Goal: Communication & Community: Share content

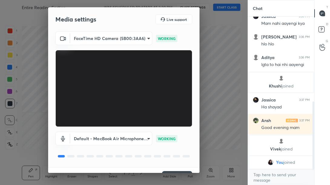
scroll to position [14, 0]
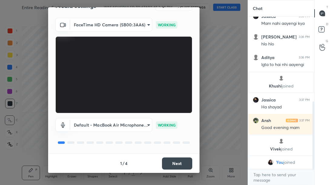
click at [178, 160] on button "Next" at bounding box center [177, 163] width 30 height 12
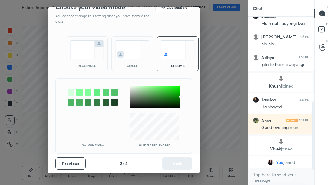
scroll to position [0, 0]
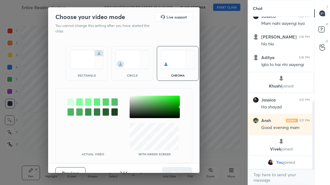
click at [84, 74] on div "rectangle" at bounding box center [87, 75] width 24 height 3
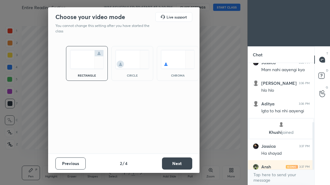
scroll to position [2, 2]
click at [172, 161] on button "Next" at bounding box center [177, 163] width 30 height 12
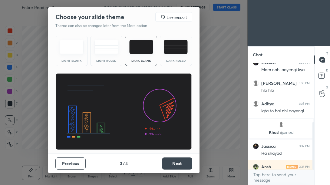
click at [178, 162] on button "Next" at bounding box center [177, 163] width 30 height 12
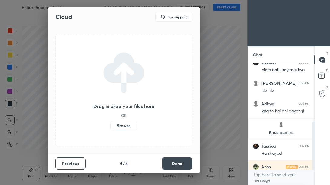
scroll to position [211, 0]
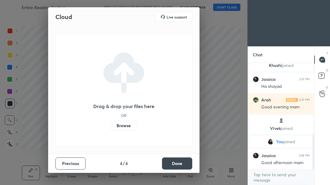
click at [187, 163] on button "Done" at bounding box center [177, 163] width 30 height 12
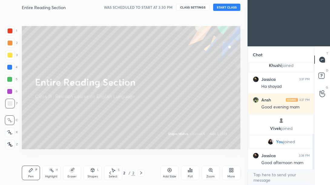
scroll to position [232, 0]
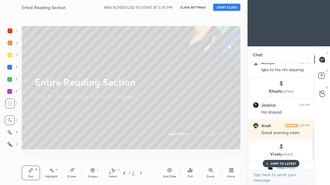
click at [222, 9] on button "START CLASS" at bounding box center [226, 7] width 27 height 7
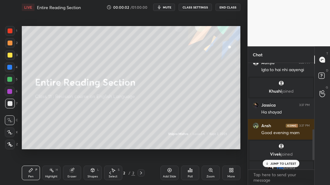
click at [284, 164] on p "JUMP TO LATEST" at bounding box center [283, 164] width 26 height 4
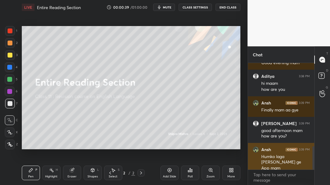
scroll to position [420, 0]
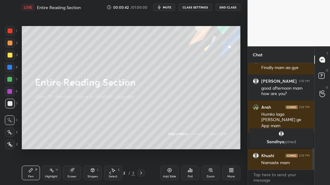
click at [164, 9] on span "mute" at bounding box center [167, 7] width 8 height 4
click at [164, 9] on span "unmute" at bounding box center [166, 7] width 13 height 4
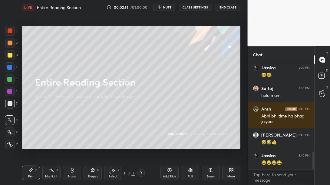
scroll to position [545, 0]
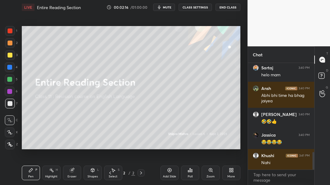
click at [9, 54] on div at bounding box center [10, 55] width 5 height 5
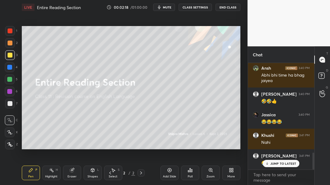
drag, startPoint x: 10, startPoint y: 133, endPoint x: 13, endPoint y: 129, distance: 5.0
click at [11, 131] on icon at bounding box center [9, 132] width 5 height 4
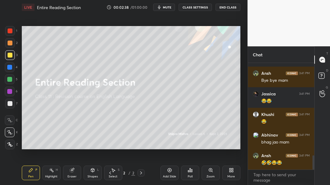
scroll to position [709, 0]
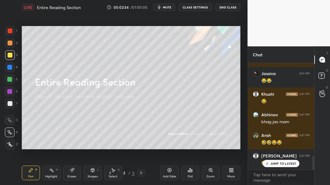
click at [291, 162] on p "JUMP TO LATEST" at bounding box center [283, 164] width 26 height 4
click at [227, 175] on div "More" at bounding box center [231, 173] width 18 height 15
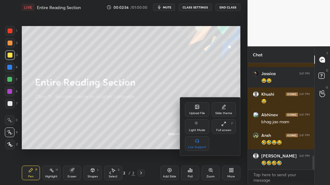
click at [194, 109] on div "Upload File" at bounding box center [197, 109] width 24 height 15
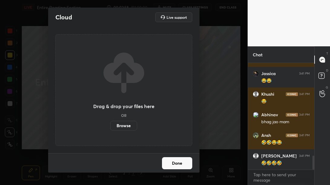
click at [123, 126] on label "Browse" at bounding box center [123, 126] width 27 height 10
click at [110, 126] on input "Browse" at bounding box center [110, 126] width 0 height 10
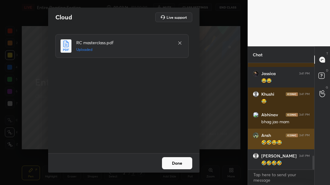
scroll to position [730, 0]
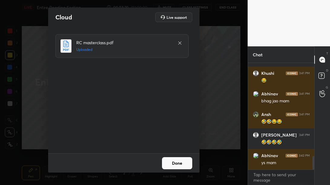
click at [185, 165] on button "Done" at bounding box center [177, 163] width 30 height 12
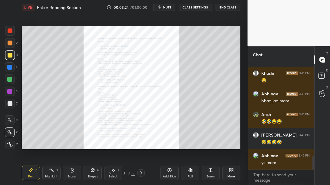
click at [214, 174] on div "Zoom" at bounding box center [211, 173] width 18 height 15
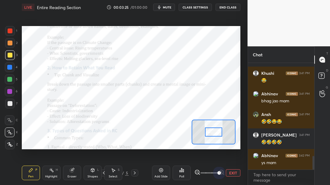
click at [218, 172] on span at bounding box center [210, 172] width 18 height 9
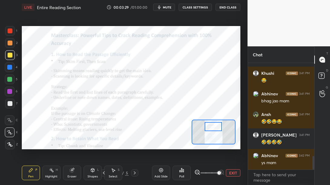
drag, startPoint x: 217, startPoint y: 132, endPoint x: 217, endPoint y: 127, distance: 5.5
click at [217, 127] on div at bounding box center [213, 126] width 17 height 9
click at [11, 29] on div at bounding box center [10, 30] width 5 height 5
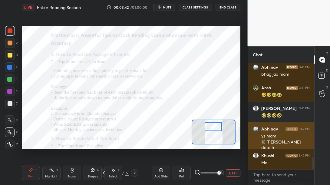
scroll to position [778, 0]
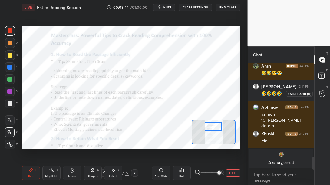
click at [322, 92] on icon at bounding box center [323, 93] width 6 height 7
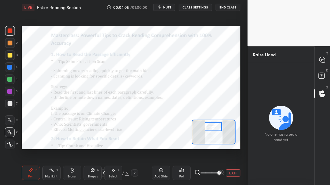
drag, startPoint x: 10, startPoint y: 119, endPoint x: 11, endPoint y: 116, distance: 3.4
click at [11, 118] on icon at bounding box center [9, 120] width 5 height 4
click at [323, 58] on icon at bounding box center [322, 59] width 5 height 5
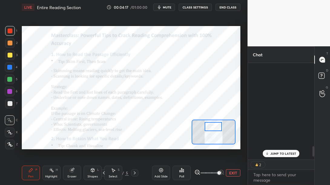
scroll to position [95, 65]
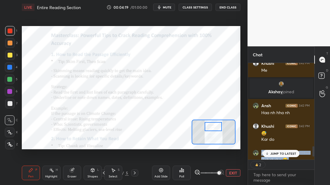
click at [270, 150] on div "JUMP TO LATEST" at bounding box center [281, 153] width 36 height 7
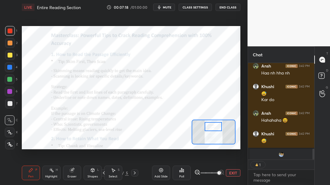
scroll to position [2, 2]
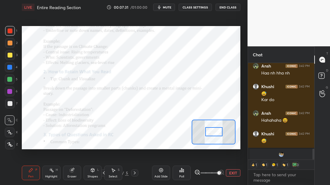
drag, startPoint x: 216, startPoint y: 127, endPoint x: 216, endPoint y: 132, distance: 4.9
click at [216, 132] on div at bounding box center [213, 131] width 17 height 9
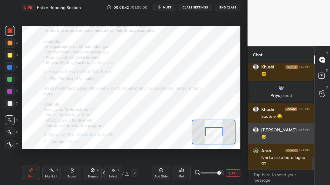
scroll to position [826, 0]
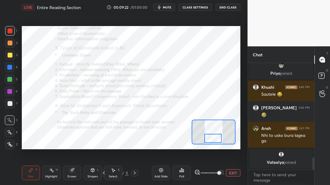
drag, startPoint x: 213, startPoint y: 133, endPoint x: 212, endPoint y: 140, distance: 7.1
click at [212, 140] on div at bounding box center [212, 138] width 17 height 9
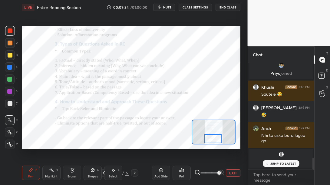
scroll to position [847, 0]
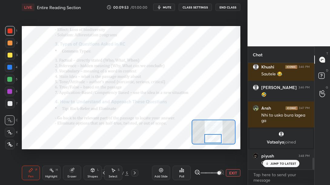
click at [271, 163] on p "JUMP TO LATEST" at bounding box center [283, 164] width 26 height 4
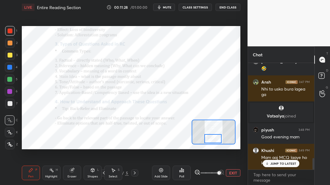
click at [289, 166] on div "JUMP TO LATEST" at bounding box center [281, 163] width 36 height 7
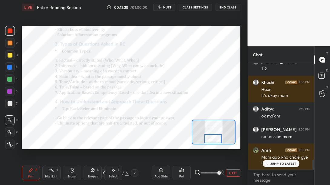
scroll to position [1039, 0]
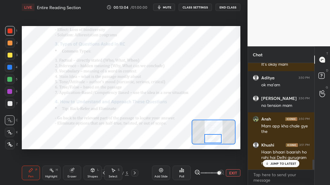
drag, startPoint x: 270, startPoint y: 166, endPoint x: 267, endPoint y: 168, distance: 3.2
click at [269, 166] on div "JUMP TO LATEST" at bounding box center [281, 163] width 36 height 7
click at [132, 171] on div at bounding box center [134, 172] width 7 height 7
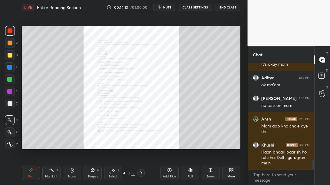
click at [210, 175] on div "Zoom" at bounding box center [211, 176] width 8 height 3
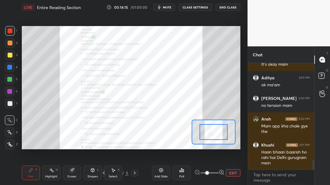
click at [216, 172] on span at bounding box center [210, 172] width 18 height 9
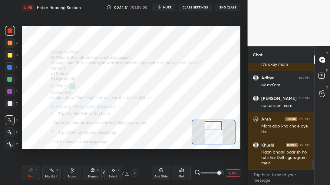
drag, startPoint x: 212, startPoint y: 131, endPoint x: 215, endPoint y: 130, distance: 3.3
click at [211, 125] on div at bounding box center [213, 125] width 17 height 9
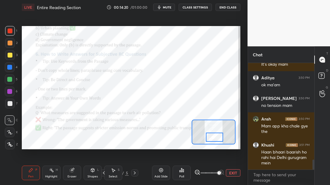
drag, startPoint x: 210, startPoint y: 128, endPoint x: 214, endPoint y: 139, distance: 11.9
click at [211, 139] on div at bounding box center [214, 137] width 17 height 9
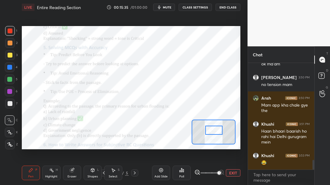
drag, startPoint x: 216, startPoint y: 140, endPoint x: 215, endPoint y: 133, distance: 7.4
click at [215, 133] on div at bounding box center [213, 130] width 17 height 9
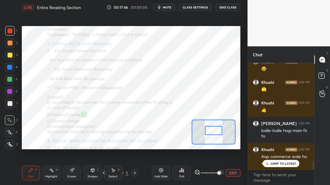
scroll to position [1180, 0]
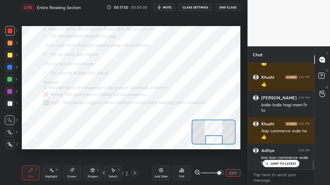
click at [218, 145] on div "Setting up your live class Poll for secs No correct answer Start poll" at bounding box center [131, 87] width 219 height 123
click at [135, 173] on icon at bounding box center [134, 173] width 5 height 5
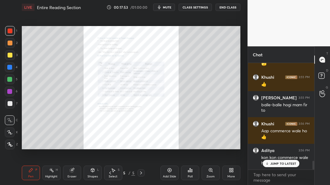
click at [214, 172] on div "Zoom" at bounding box center [211, 173] width 18 height 15
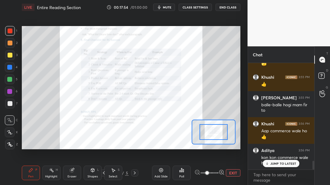
click at [216, 172] on span at bounding box center [210, 172] width 18 height 9
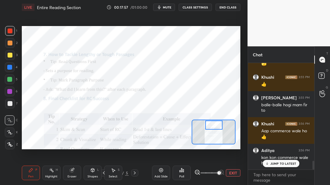
drag, startPoint x: 215, startPoint y: 132, endPoint x: 219, endPoint y: 122, distance: 10.4
click at [215, 122] on div at bounding box center [213, 125] width 17 height 9
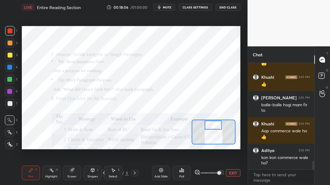
scroll to position [1201, 0]
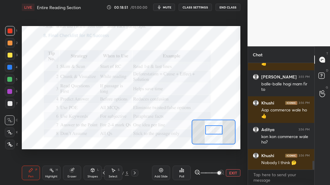
drag, startPoint x: 213, startPoint y: 128, endPoint x: 212, endPoint y: 134, distance: 5.6
click at [213, 132] on div at bounding box center [213, 129] width 17 height 9
click at [213, 133] on div at bounding box center [213, 129] width 17 height 9
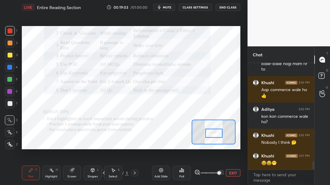
click at [214, 133] on div at bounding box center [213, 133] width 17 height 9
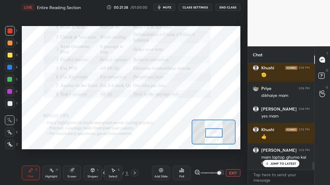
scroll to position [1371, 0]
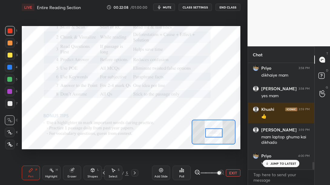
click at [281, 160] on div "JUMP TO LATEST" at bounding box center [281, 163] width 36 height 7
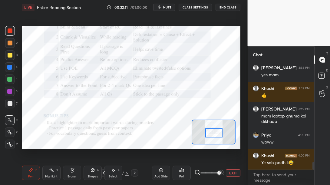
scroll to position [1412, 0]
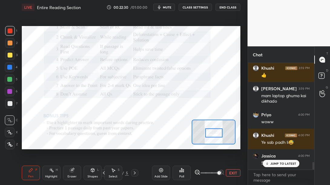
click at [293, 164] on p "JUMP TO LATEST" at bounding box center [283, 164] width 26 height 4
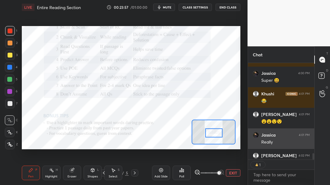
scroll to position [1504, 0]
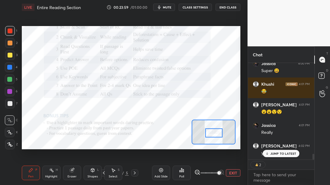
click at [286, 155] on div "JUMP TO LATEST" at bounding box center [281, 153] width 36 height 7
click at [234, 173] on button "EXIT" at bounding box center [233, 172] width 15 height 7
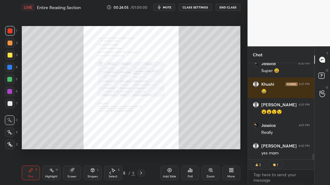
click at [125, 173] on div "5" at bounding box center [124, 173] width 6 height 4
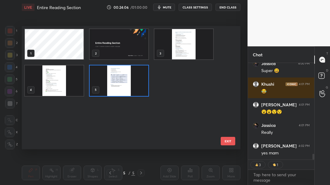
scroll to position [121, 216]
click at [122, 46] on img "grid" at bounding box center [119, 44] width 59 height 30
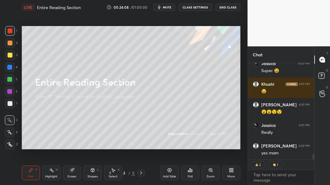
click at [231, 170] on icon at bounding box center [231, 170] width 5 height 5
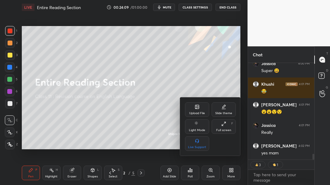
click at [200, 113] on div "Upload File" at bounding box center [197, 113] width 16 height 3
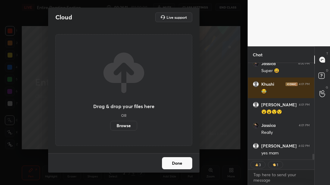
click at [124, 123] on label "Browse" at bounding box center [123, 126] width 27 height 10
click at [110, 123] on input "Browse" at bounding box center [110, 126] width 0 height 10
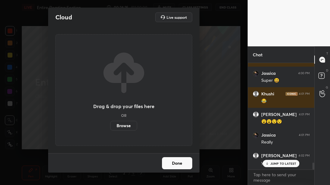
scroll to position [1515, 0]
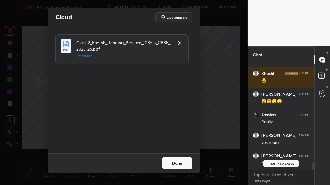
click at [276, 162] on p "JUMP TO LATEST" at bounding box center [283, 164] width 26 height 4
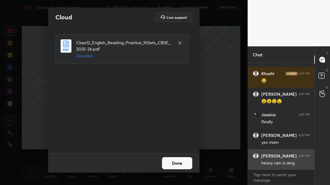
scroll to position [1515, 0]
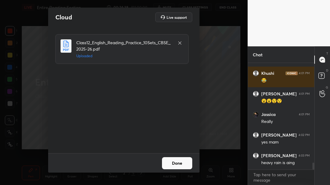
click at [177, 164] on button "Done" at bounding box center [177, 163] width 30 height 12
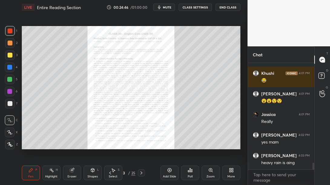
click at [217, 171] on div "Zoom" at bounding box center [211, 173] width 18 height 15
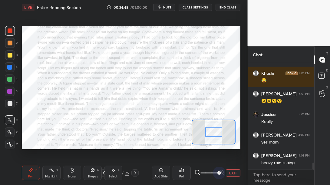
click at [216, 174] on span at bounding box center [210, 172] width 18 height 9
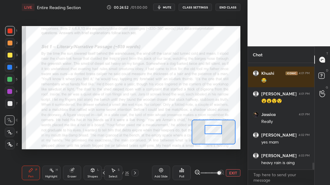
click at [214, 130] on div at bounding box center [213, 129] width 17 height 9
click at [125, 173] on div "25" at bounding box center [127, 172] width 4 height 5
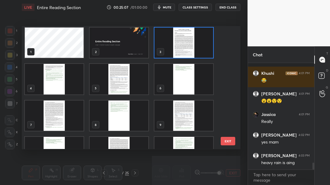
scroll to position [1541, 0]
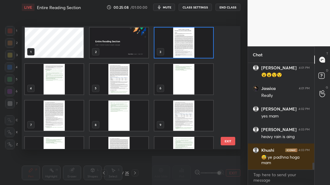
click at [188, 44] on img "grid" at bounding box center [183, 43] width 59 height 30
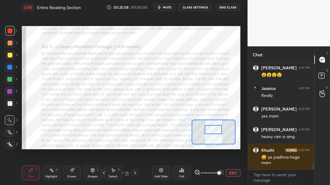
click at [188, 44] on img "grid" at bounding box center [183, 43] width 59 height 30
click at [125, 174] on div "25" at bounding box center [127, 172] width 4 height 5
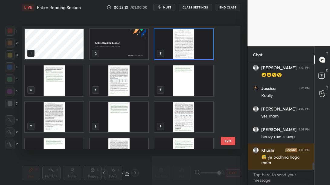
scroll to position [121, 216]
click at [54, 115] on img "grid" at bounding box center [54, 117] width 59 height 30
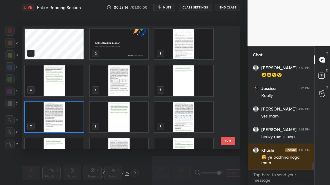
click at [54, 115] on img "grid" at bounding box center [54, 117] width 59 height 30
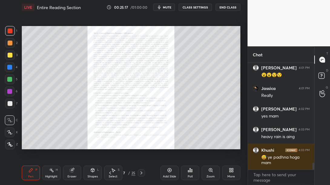
click at [125, 172] on div "7" at bounding box center [124, 173] width 6 height 4
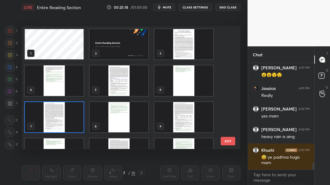
click at [191, 48] on img "grid" at bounding box center [183, 44] width 59 height 30
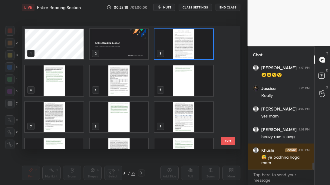
click at [191, 48] on img "grid" at bounding box center [183, 44] width 59 height 30
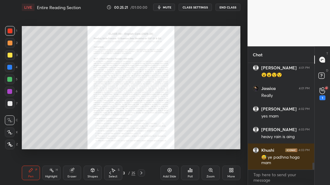
click at [212, 172] on icon at bounding box center [210, 170] width 5 height 5
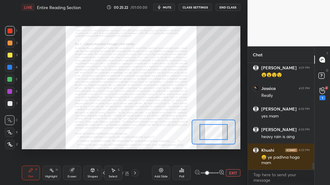
click at [219, 172] on icon at bounding box center [222, 172] width 6 height 6
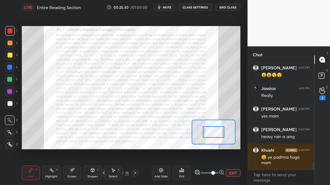
click at [213, 134] on div at bounding box center [213, 132] width 21 height 12
click at [214, 134] on div at bounding box center [213, 132] width 21 height 12
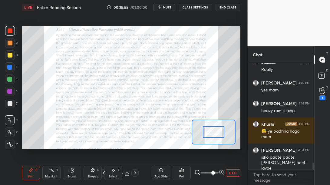
click at [136, 174] on icon at bounding box center [135, 173] width 5 height 5
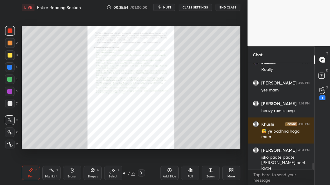
click at [136, 174] on div "4 / 25" at bounding box center [126, 172] width 38 height 7
click at [142, 172] on icon at bounding box center [141, 173] width 5 height 5
click at [216, 173] on div "Zoom" at bounding box center [211, 173] width 18 height 15
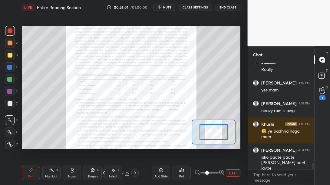
click at [217, 171] on span at bounding box center [210, 172] width 18 height 9
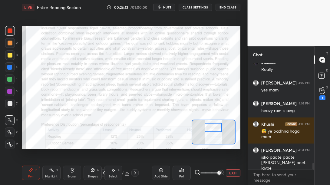
drag, startPoint x: 217, startPoint y: 133, endPoint x: 217, endPoint y: 129, distance: 3.6
click at [217, 129] on div at bounding box center [213, 127] width 17 height 9
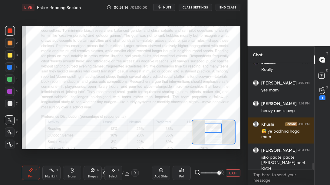
click at [126, 174] on div "25" at bounding box center [127, 172] width 4 height 5
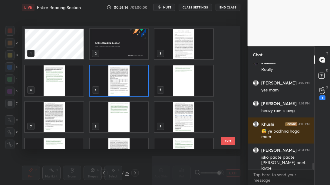
scroll to position [121, 216]
click at [177, 45] on img "grid" at bounding box center [183, 44] width 59 height 30
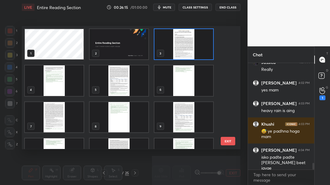
click at [177, 45] on img "grid" at bounding box center [183, 44] width 59 height 30
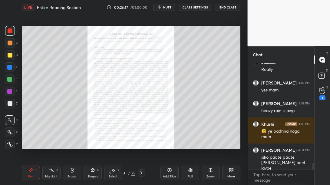
click at [214, 175] on div "Zoom" at bounding box center [211, 176] width 8 height 3
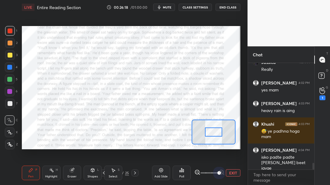
click at [217, 173] on span at bounding box center [210, 172] width 18 height 9
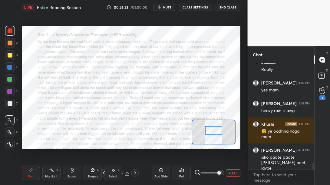
click at [216, 129] on div at bounding box center [213, 130] width 17 height 9
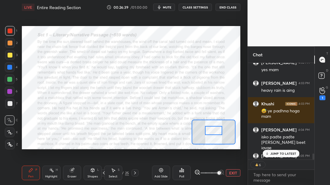
scroll to position [1618, 0]
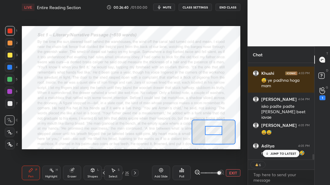
click at [293, 152] on p "JUMP TO LATEST" at bounding box center [283, 154] width 26 height 4
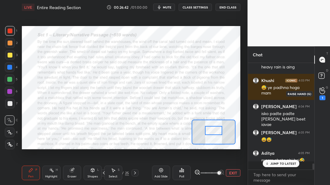
scroll to position [2, 2]
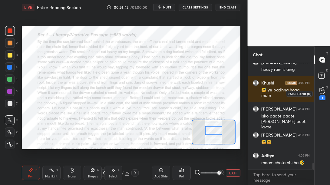
click at [322, 92] on icon at bounding box center [323, 90] width 6 height 7
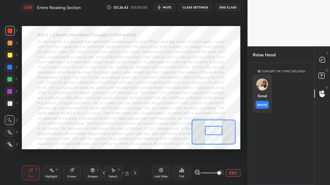
click at [266, 88] on img "grid" at bounding box center [262, 84] width 12 height 12
click at [267, 105] on button "INVITE" at bounding box center [262, 105] width 13 height 8
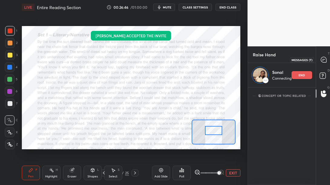
scroll to position [94, 66]
click at [321, 57] on icon at bounding box center [324, 60] width 6 height 6
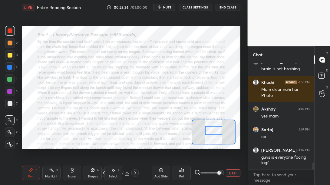
scroll to position [1332, 0]
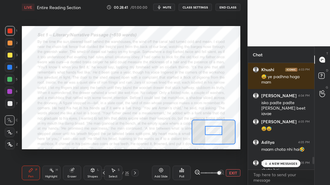
click at [275, 161] on div "4 NEW MESSAGES" at bounding box center [281, 163] width 38 height 7
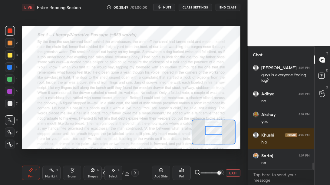
scroll to position [1578, 0]
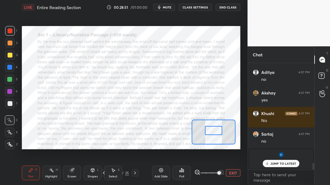
click at [275, 162] on p "JUMP TO LATEST" at bounding box center [283, 164] width 26 height 4
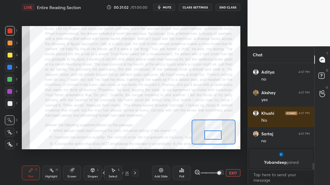
drag, startPoint x: 212, startPoint y: 131, endPoint x: 211, endPoint y: 136, distance: 4.6
click at [211, 136] on div at bounding box center [212, 135] width 17 height 9
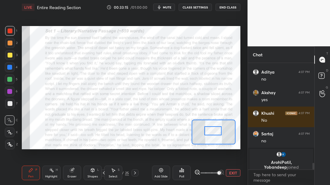
drag, startPoint x: 214, startPoint y: 134, endPoint x: 214, endPoint y: 130, distance: 4.2
click at [214, 130] on div at bounding box center [212, 130] width 17 height 9
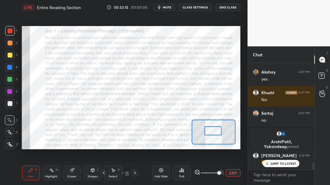
scroll to position [1539, 0]
click at [279, 162] on p "JUMP TO LATEST" at bounding box center [283, 164] width 26 height 4
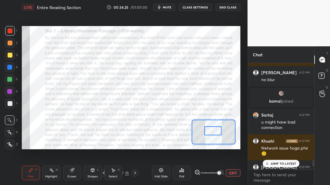
scroll to position [1679, 0]
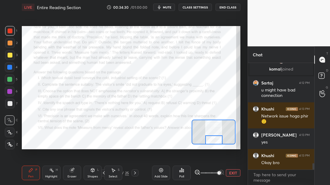
drag, startPoint x: 214, startPoint y: 132, endPoint x: 214, endPoint y: 141, distance: 9.7
click at [214, 141] on div at bounding box center [213, 139] width 17 height 9
click at [217, 144] on div at bounding box center [214, 132] width 44 height 25
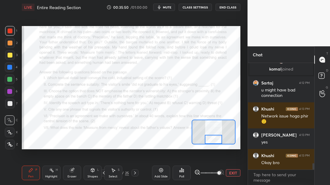
drag, startPoint x: 215, startPoint y: 141, endPoint x: 211, endPoint y: 141, distance: 4.3
click at [211, 141] on div at bounding box center [213, 139] width 17 height 9
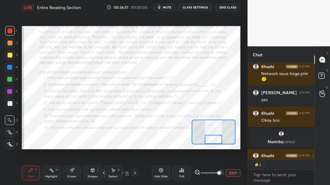
scroll to position [1693, 0]
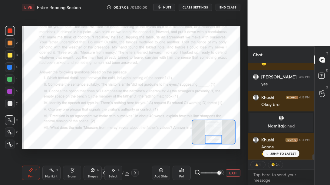
click at [161, 8] on icon "button" at bounding box center [159, 7] width 5 height 5
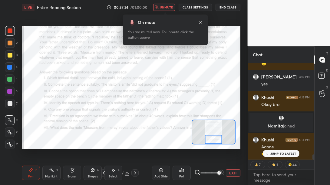
click at [168, 4] on button "unmute" at bounding box center [164, 7] width 22 height 7
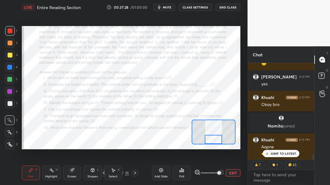
click at [274, 153] on p "JUMP TO LATEST" at bounding box center [283, 154] width 26 height 4
click at [235, 174] on button "EXIT" at bounding box center [233, 172] width 15 height 7
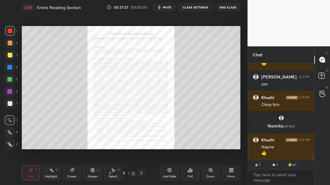
click at [125, 172] on div "3" at bounding box center [124, 173] width 6 height 4
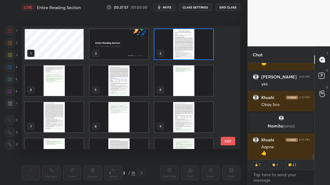
scroll to position [121, 216]
click at [116, 53] on img "grid" at bounding box center [119, 44] width 59 height 30
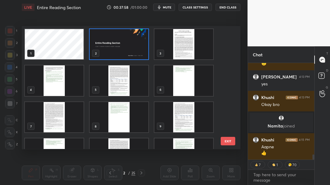
click at [116, 53] on img "grid" at bounding box center [119, 44] width 59 height 30
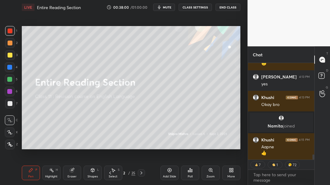
click at [229, 170] on icon at bounding box center [231, 170] width 5 height 5
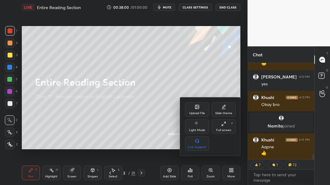
click at [195, 106] on icon at bounding box center [197, 107] width 4 height 4
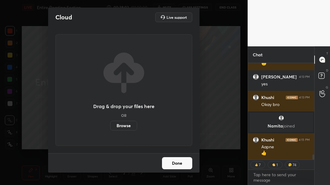
click at [124, 127] on label "Browse" at bounding box center [123, 126] width 27 height 10
click at [110, 127] on input "Browse" at bounding box center [110, 126] width 0 height 10
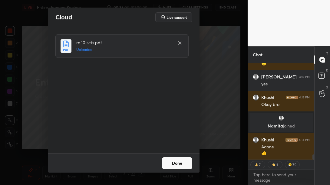
click at [174, 161] on button "Done" at bounding box center [177, 163] width 30 height 12
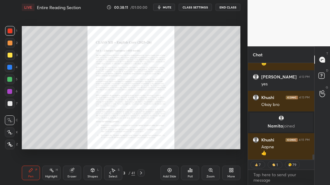
click at [214, 171] on div "Zoom" at bounding box center [211, 173] width 18 height 15
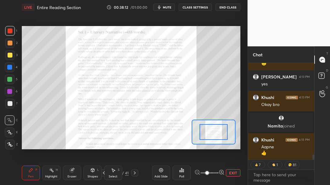
click at [217, 172] on span at bounding box center [210, 172] width 18 height 9
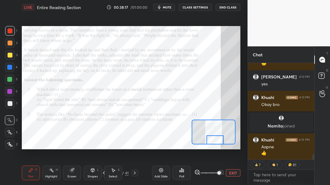
drag, startPoint x: 210, startPoint y: 131, endPoint x: 212, endPoint y: 141, distance: 9.8
click at [212, 141] on div at bounding box center [215, 139] width 17 height 9
click at [135, 174] on icon at bounding box center [134, 173] width 5 height 5
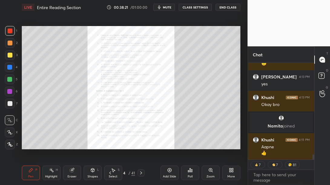
click at [213, 175] on div "Zoom" at bounding box center [211, 176] width 8 height 3
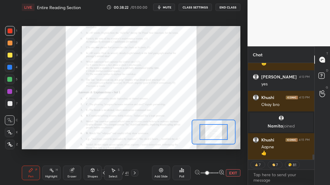
click at [216, 173] on span at bounding box center [210, 172] width 18 height 9
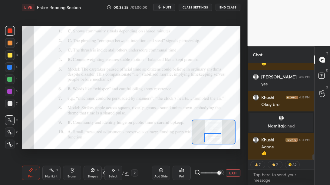
drag, startPoint x: 215, startPoint y: 131, endPoint x: 214, endPoint y: 136, distance: 5.8
click at [214, 136] on div at bounding box center [212, 137] width 17 height 9
click at [134, 173] on icon at bounding box center [134, 173] width 5 height 5
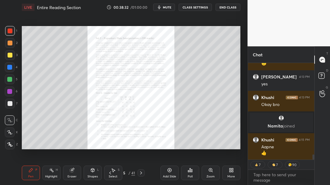
click at [205, 172] on div "Zoom" at bounding box center [211, 173] width 18 height 15
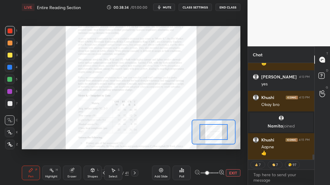
click at [217, 172] on span at bounding box center [210, 172] width 18 height 9
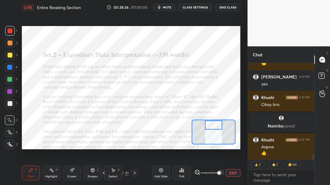
drag, startPoint x: 217, startPoint y: 135, endPoint x: 217, endPoint y: 126, distance: 8.5
click at [217, 126] on div at bounding box center [213, 125] width 17 height 9
click at [168, 5] on span "mute" at bounding box center [167, 7] width 8 height 4
click at [169, 7] on span "unmute" at bounding box center [166, 7] width 13 height 4
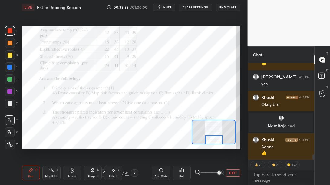
drag, startPoint x: 217, startPoint y: 126, endPoint x: 217, endPoint y: 141, distance: 15.1
click at [217, 141] on div at bounding box center [213, 139] width 17 height 9
click at [136, 172] on icon at bounding box center [134, 173] width 5 height 5
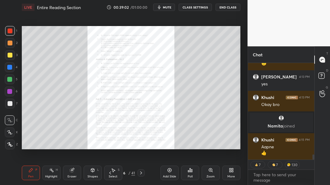
click at [207, 176] on div "Zoom" at bounding box center [211, 176] width 8 height 3
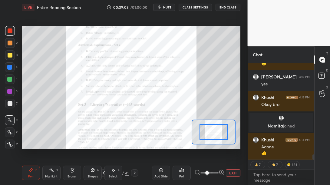
click at [217, 172] on span at bounding box center [210, 172] width 18 height 9
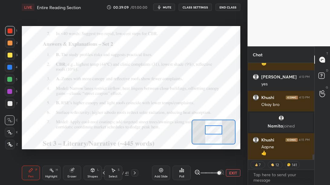
click at [210, 129] on div at bounding box center [213, 129] width 17 height 9
click at [126, 173] on div "41" at bounding box center [127, 172] width 4 height 5
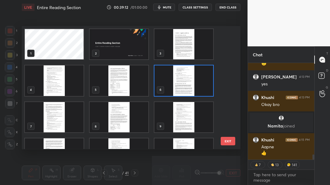
click at [125, 40] on img "grid" at bounding box center [119, 44] width 59 height 30
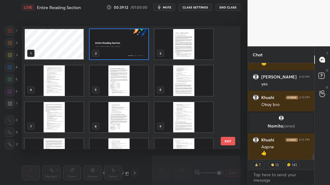
click at [125, 40] on img "grid" at bounding box center [119, 44] width 59 height 30
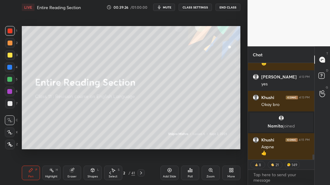
click at [125, 172] on div "2" at bounding box center [124, 173] width 6 height 4
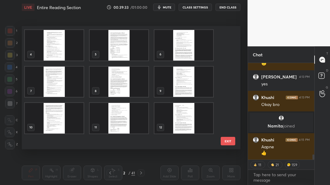
scroll to position [0, 0]
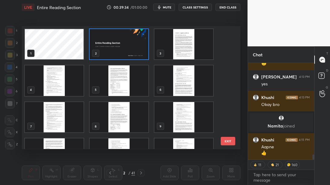
click at [121, 31] on img "grid" at bounding box center [119, 44] width 59 height 30
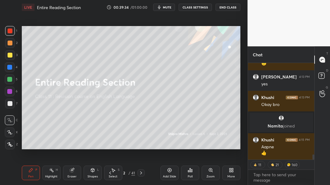
click at [121, 31] on img "grid" at bounding box center [119, 44] width 59 height 30
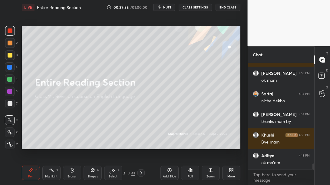
scroll to position [1807, 0]
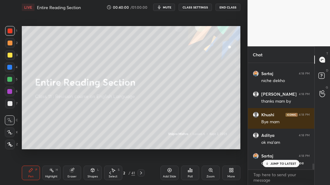
click at [224, 7] on button "End Class" at bounding box center [228, 7] width 25 height 7
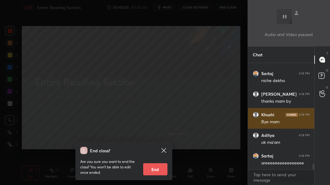
scroll to position [1828, 0]
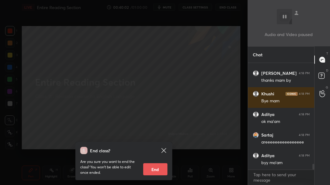
click at [154, 167] on button "End" at bounding box center [155, 169] width 24 height 12
type textarea "x"
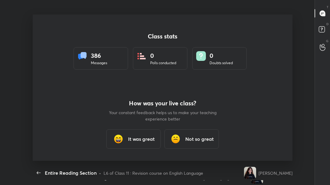
scroll to position [0, 0]
